Goal: Information Seeking & Learning: Learn about a topic

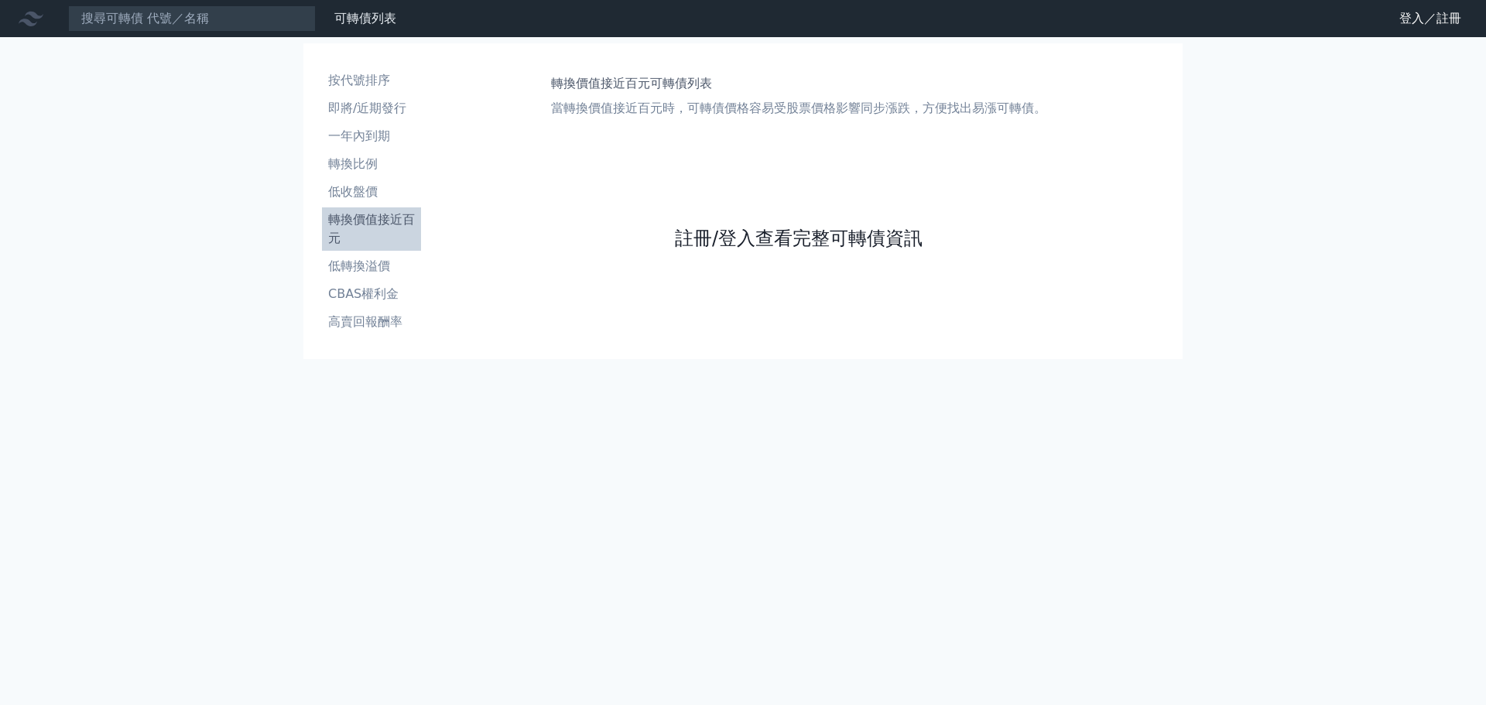
click at [762, 245] on link "註冊/登入查看完整可轉債資訊" at bounding box center [799, 238] width 248 height 25
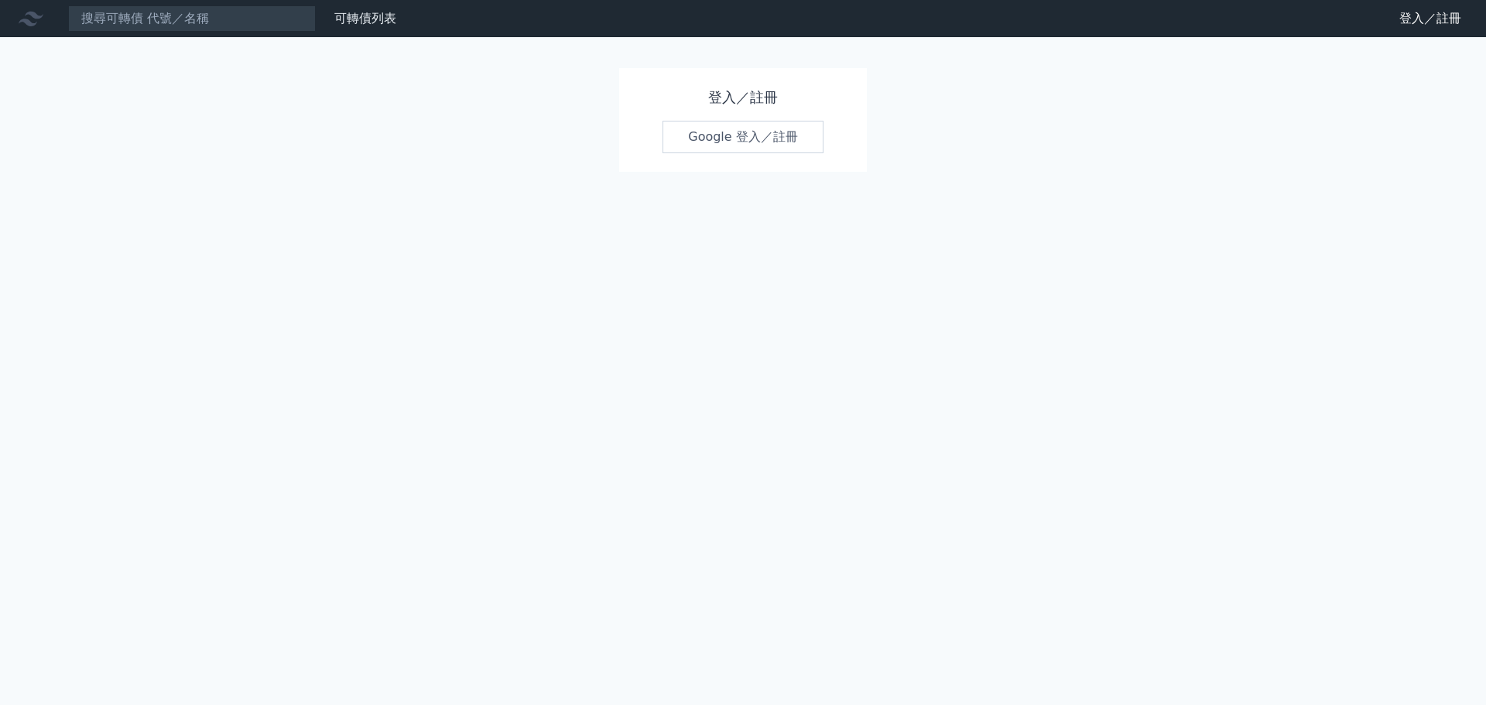
click at [747, 152] on link "Google 登入／註冊" at bounding box center [743, 137] width 161 height 33
click at [745, 137] on link "Google 登入／註冊" at bounding box center [743, 137] width 161 height 33
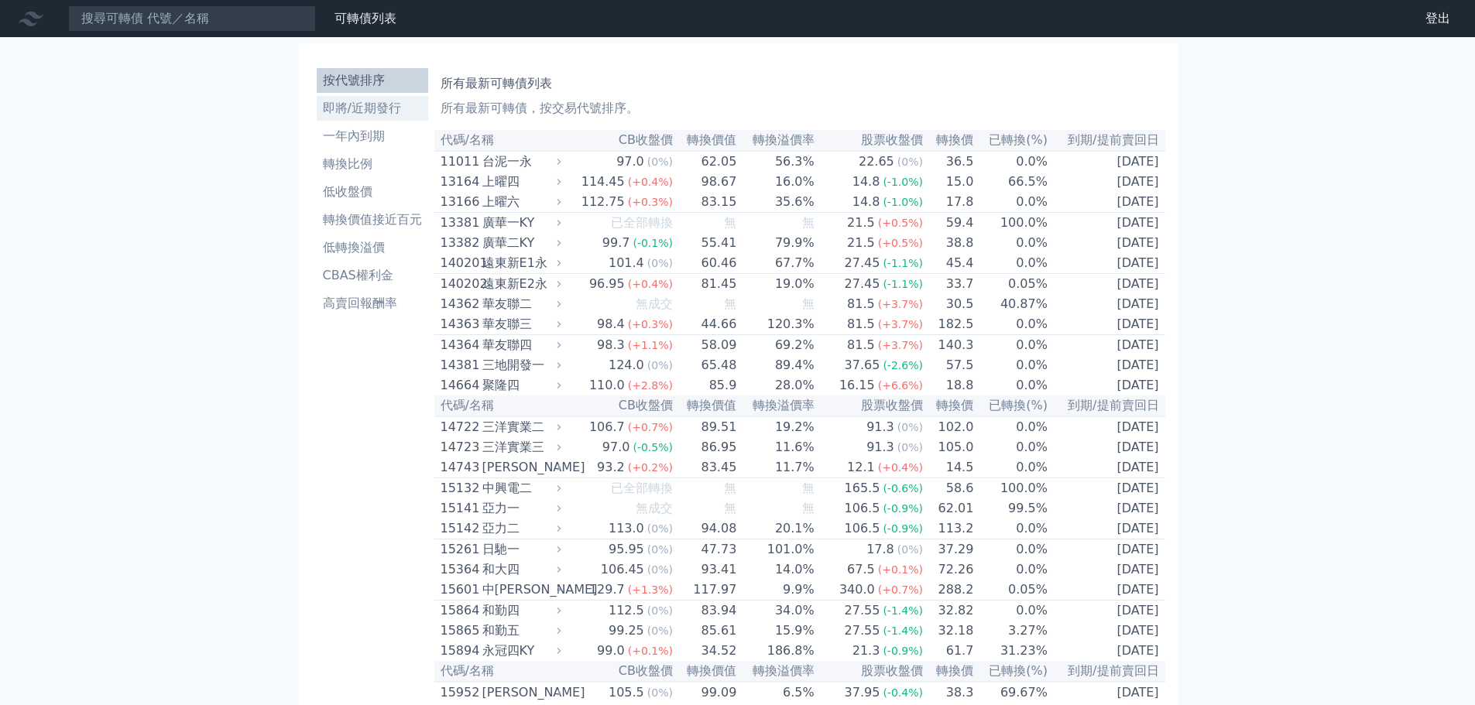
click at [392, 101] on li "即將/近期發行" at bounding box center [372, 108] width 111 height 19
